Goal: Task Accomplishment & Management: Manage account settings

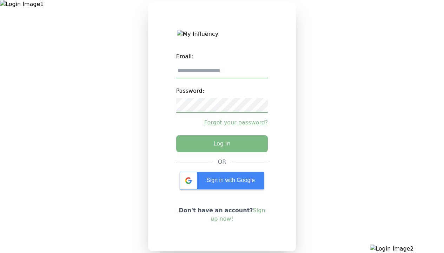
click at [222, 73] on input "email" at bounding box center [222, 71] width 92 height 15
type input "**********"
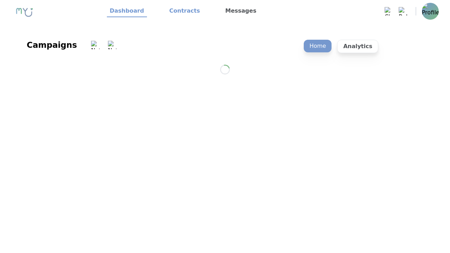
click at [180, 11] on link "Contracts" at bounding box center [184, 11] width 36 height 12
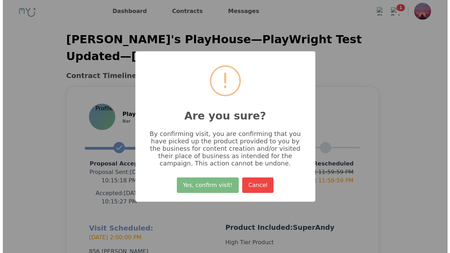
scroll to position [167, 0]
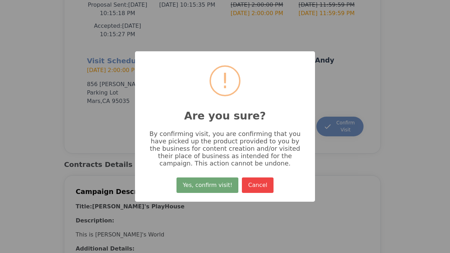
click at [208, 188] on button "Yes, confirm visit!" at bounding box center [207, 184] width 62 height 15
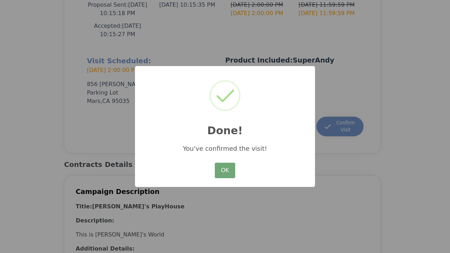
click at [225, 171] on button "OK" at bounding box center [225, 170] width 20 height 15
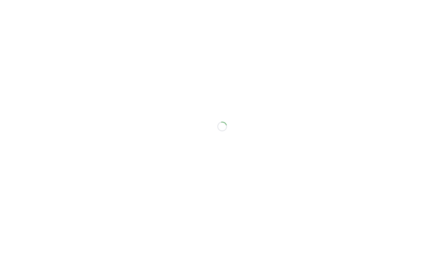
scroll to position [159, 0]
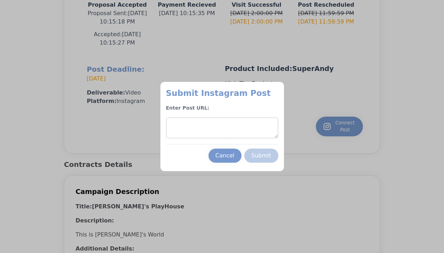
click at [222, 128] on textarea at bounding box center [222, 127] width 112 height 21
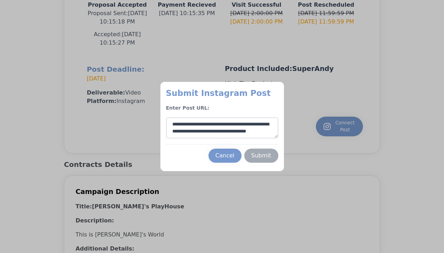
type textarea "**********"
click at [261, 156] on div "Submit" at bounding box center [261, 155] width 20 height 8
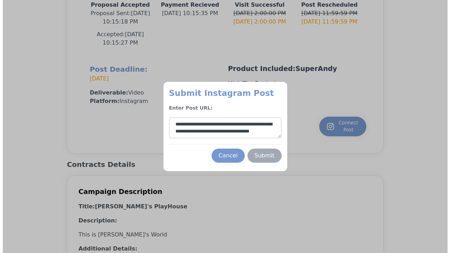
scroll to position [11, 0]
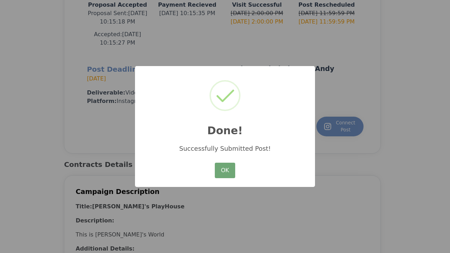
click at [225, 171] on button "OK" at bounding box center [225, 170] width 20 height 15
